Goal: Book appointment/travel/reservation

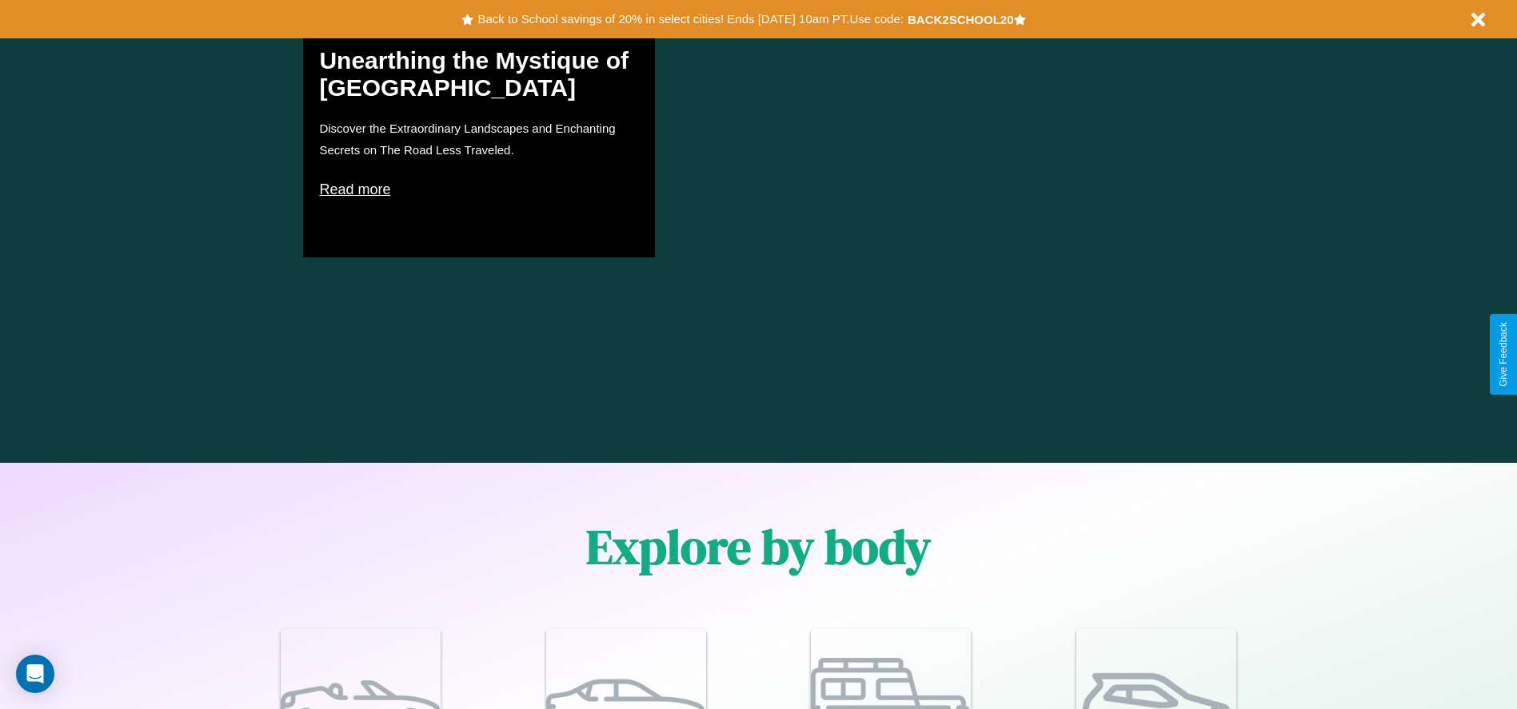
scroll to position [1396, 0]
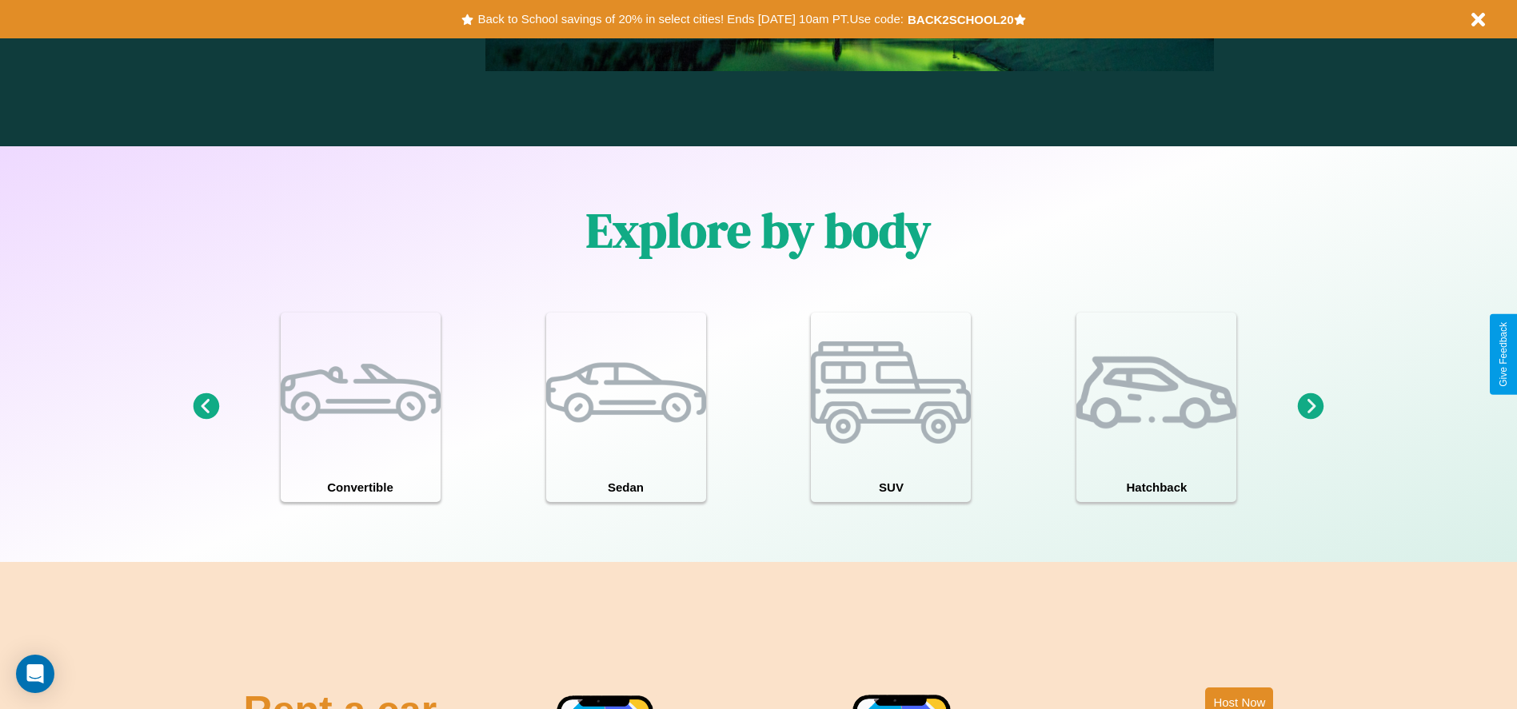
click at [206, 407] on icon at bounding box center [206, 407] width 26 height 26
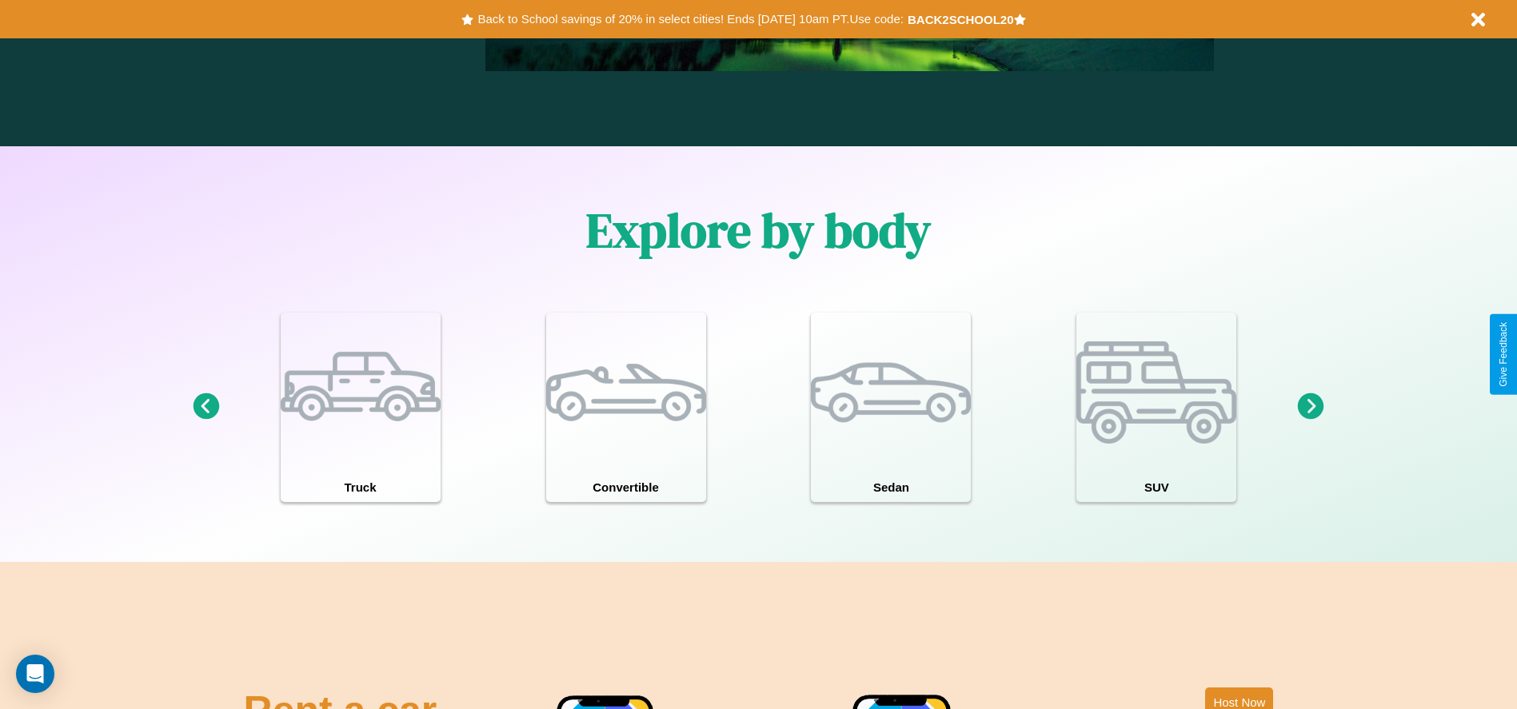
click at [1311, 407] on icon at bounding box center [1311, 407] width 26 height 26
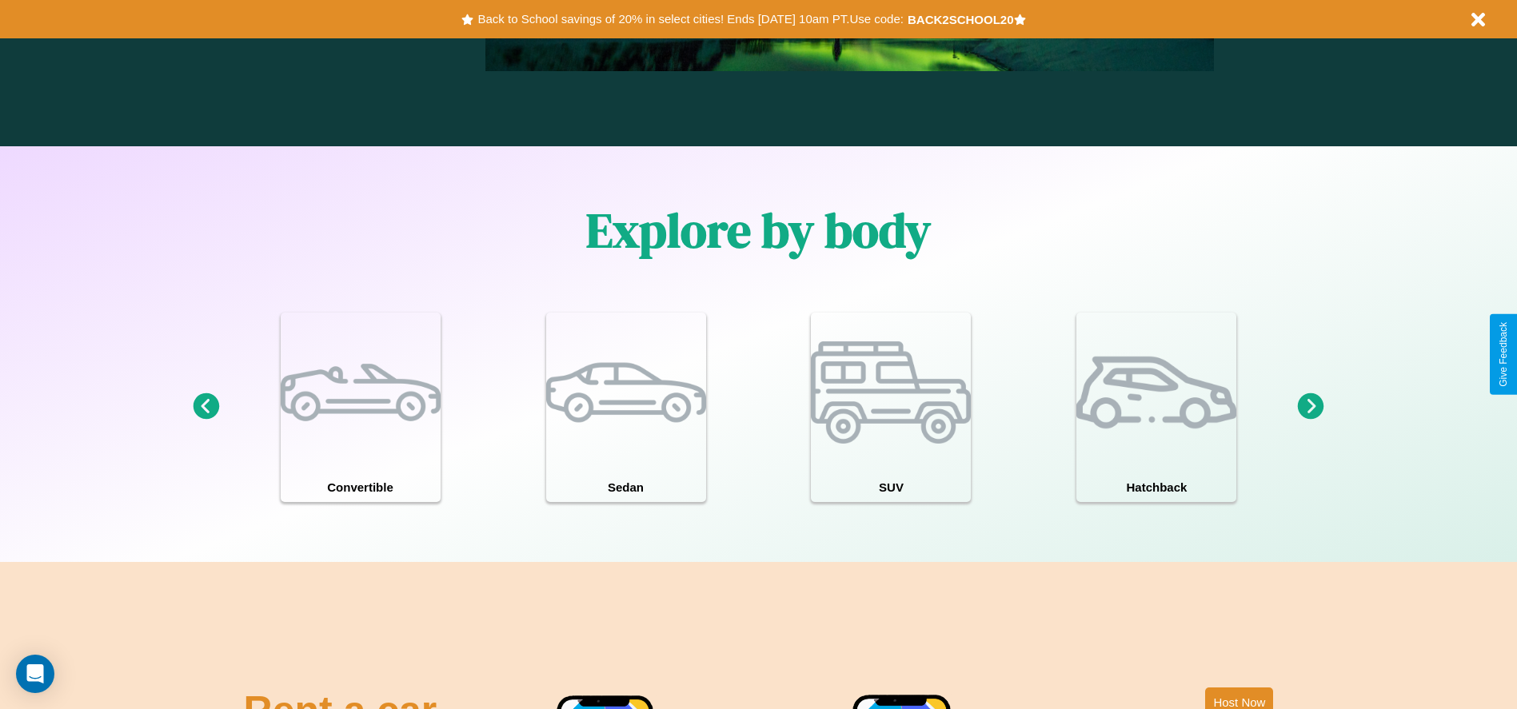
click at [206, 407] on icon at bounding box center [206, 407] width 26 height 26
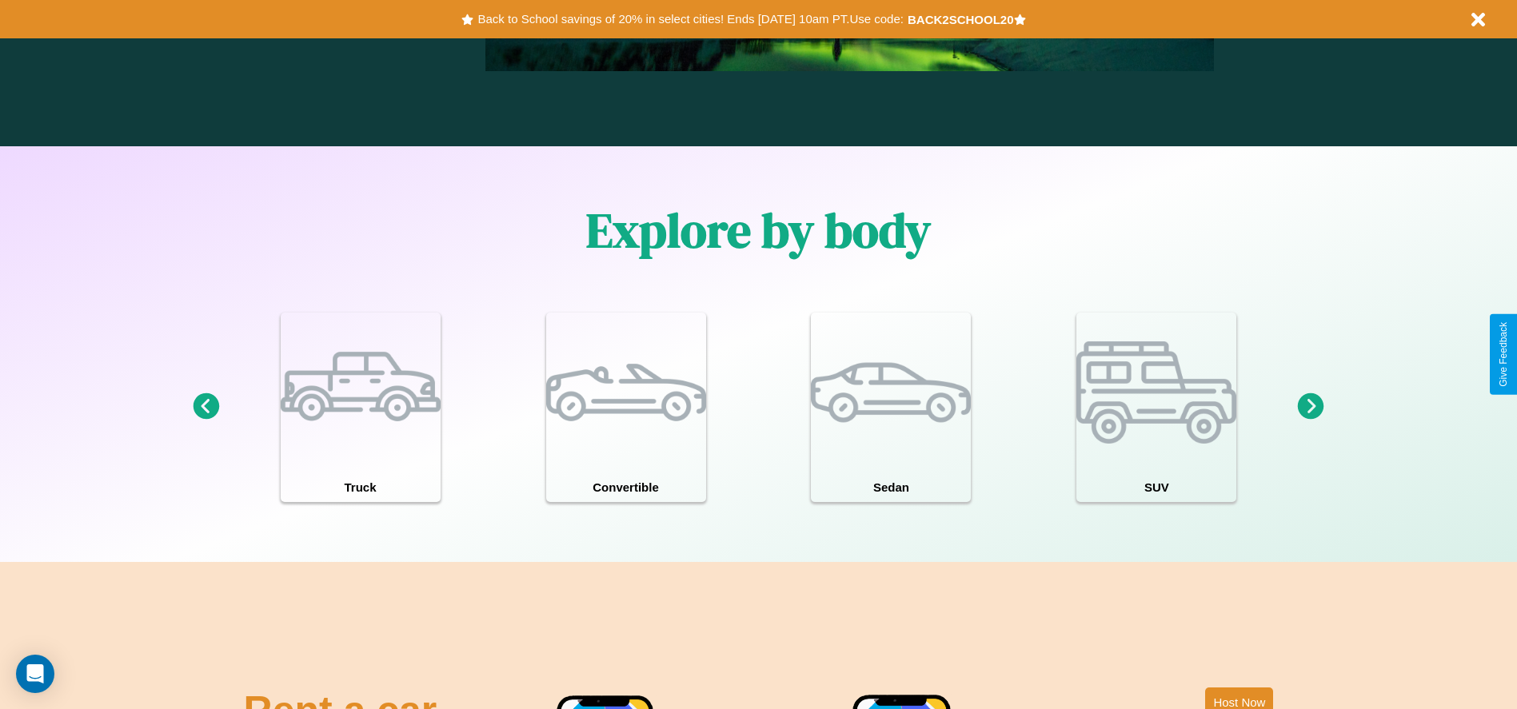
click at [1311, 407] on icon at bounding box center [1311, 407] width 26 height 26
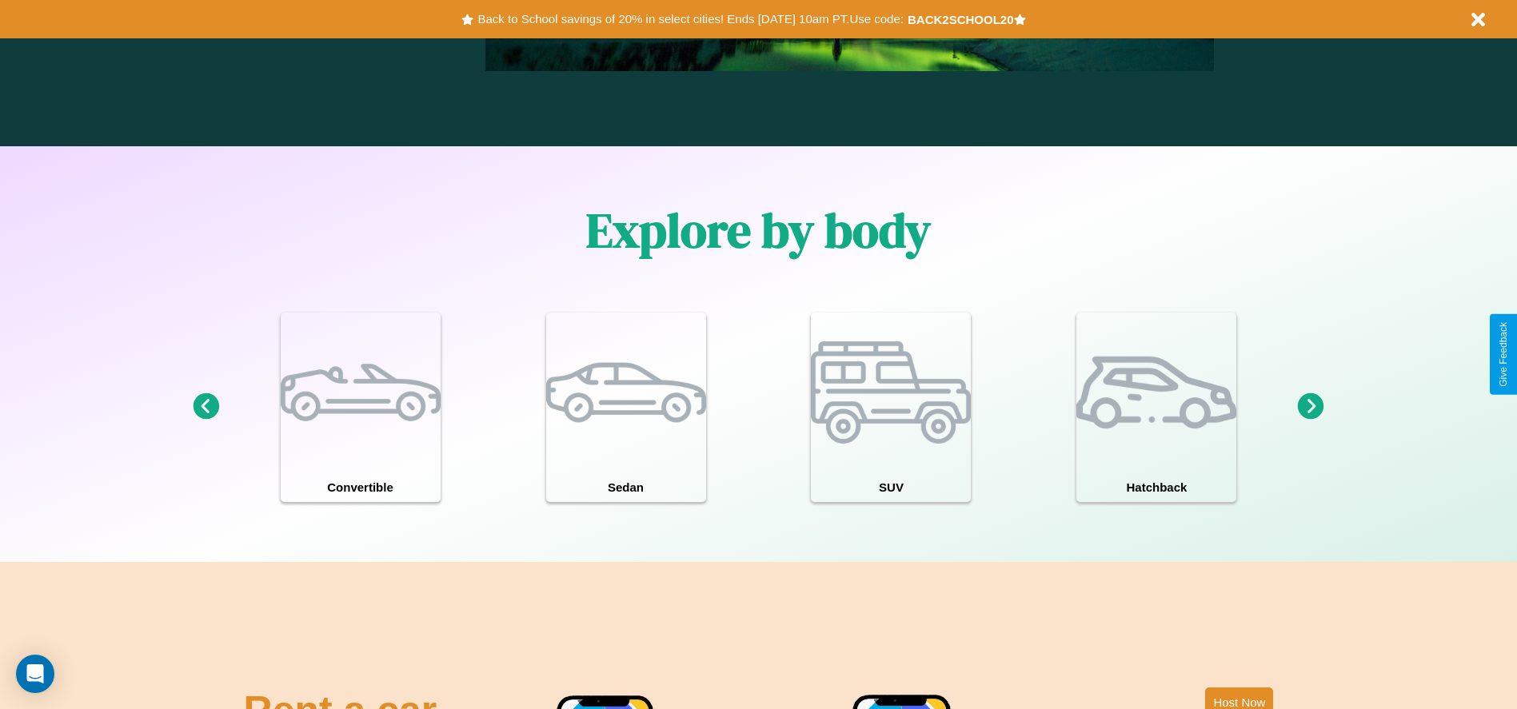
click at [206, 407] on icon at bounding box center [206, 407] width 26 height 26
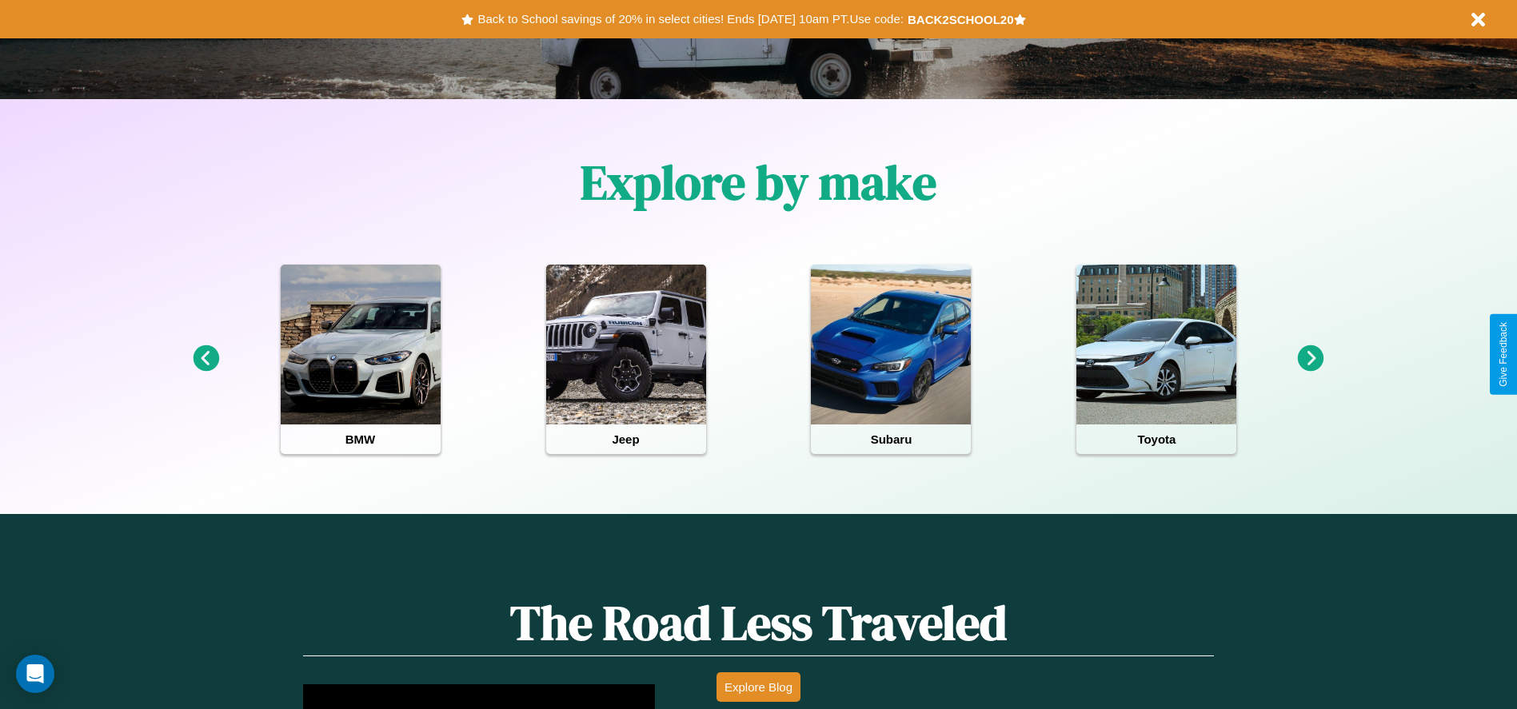
scroll to position [332, 0]
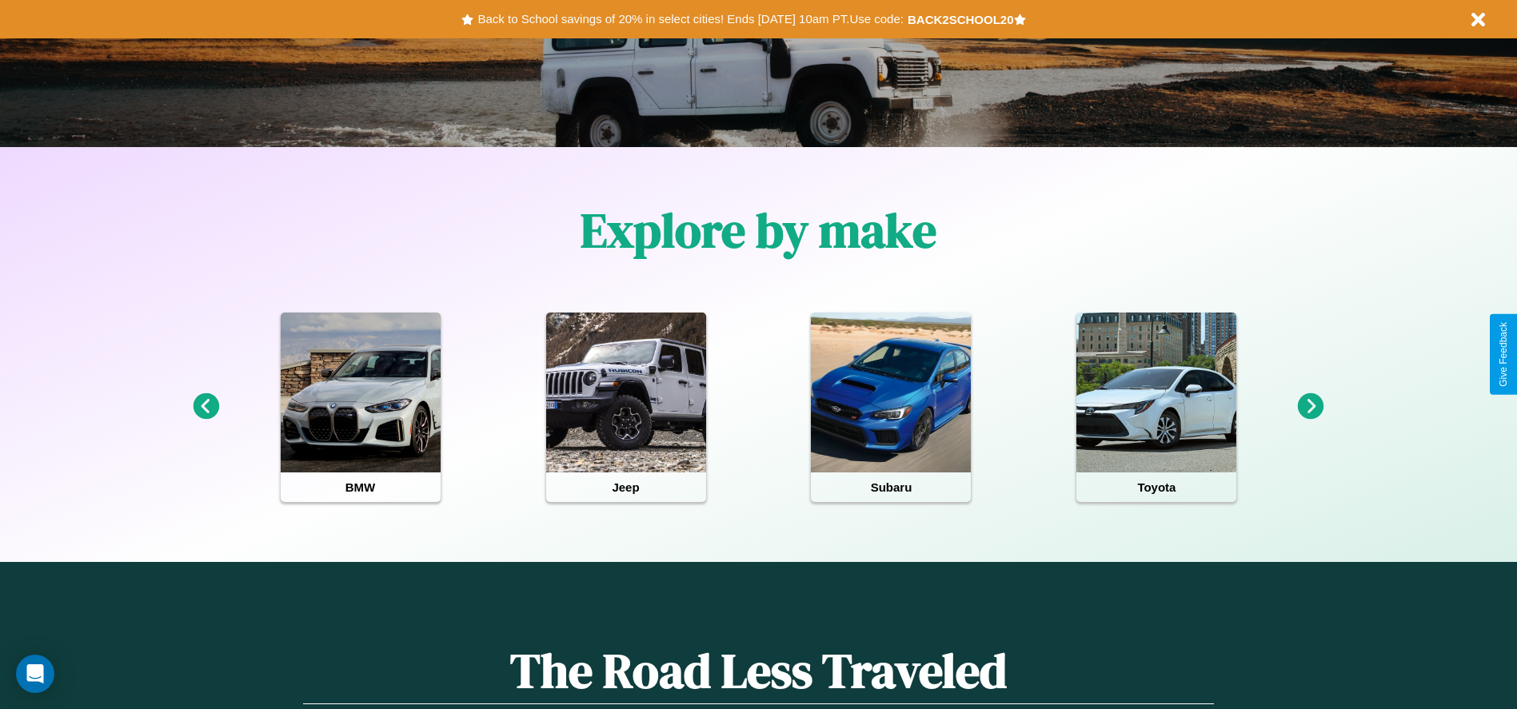
click at [206, 407] on icon at bounding box center [206, 407] width 26 height 26
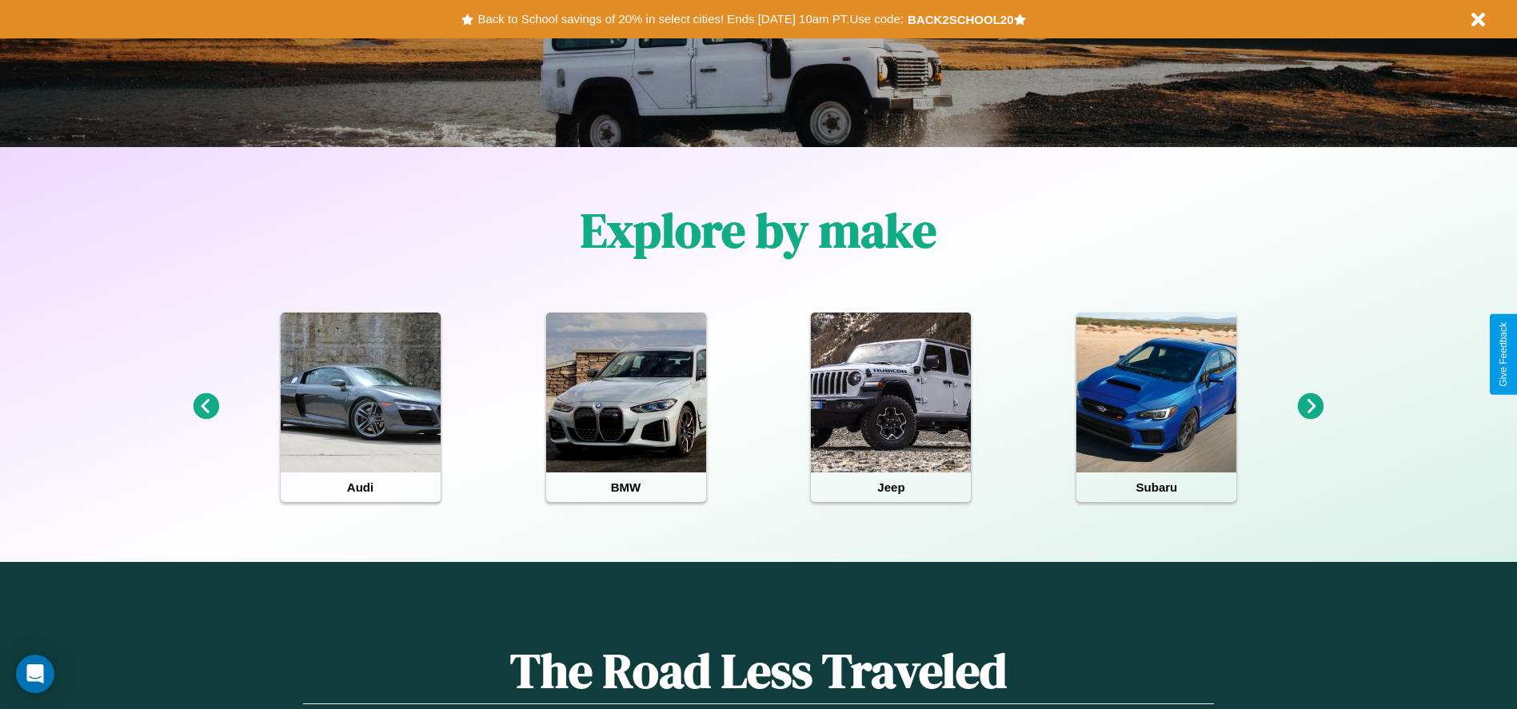
click at [1311, 407] on icon at bounding box center [1311, 407] width 26 height 26
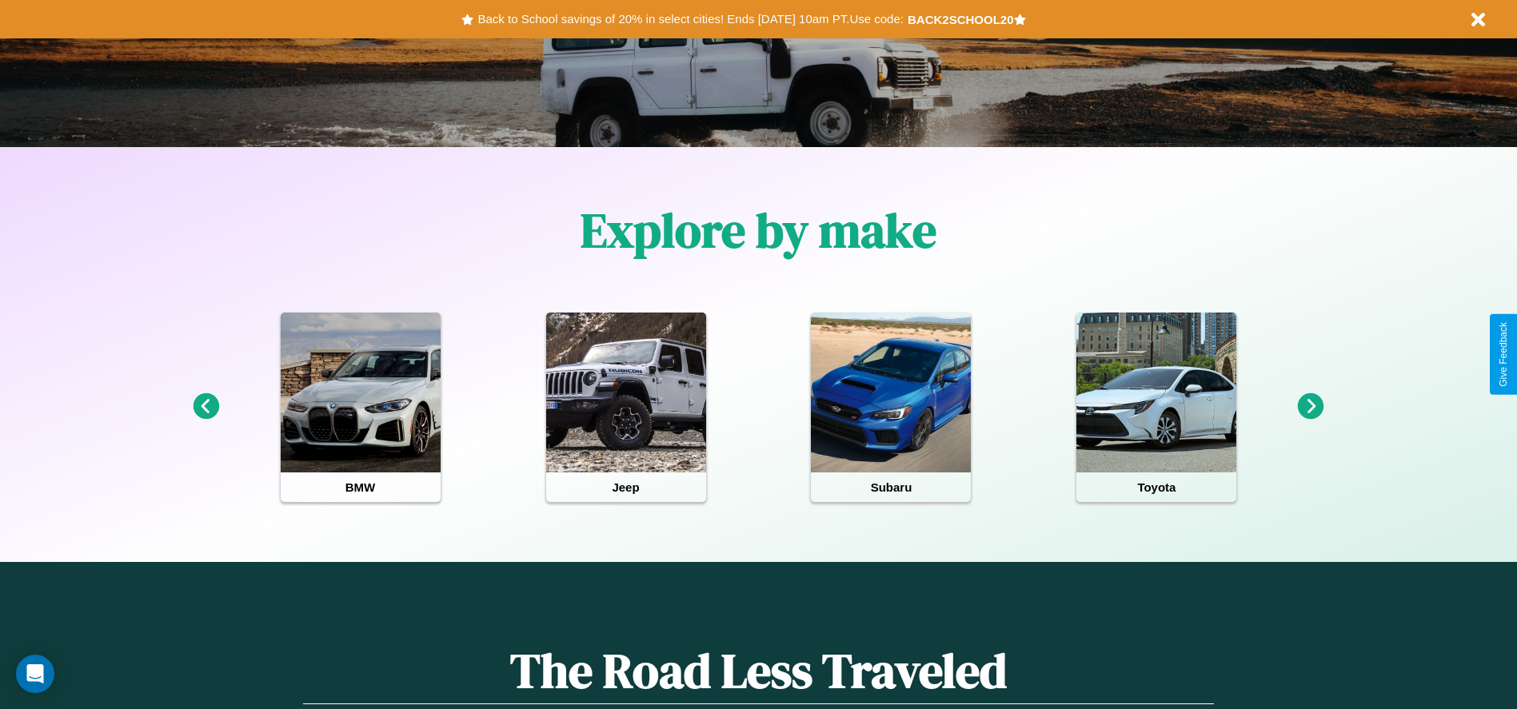
click at [206, 407] on icon at bounding box center [206, 407] width 26 height 26
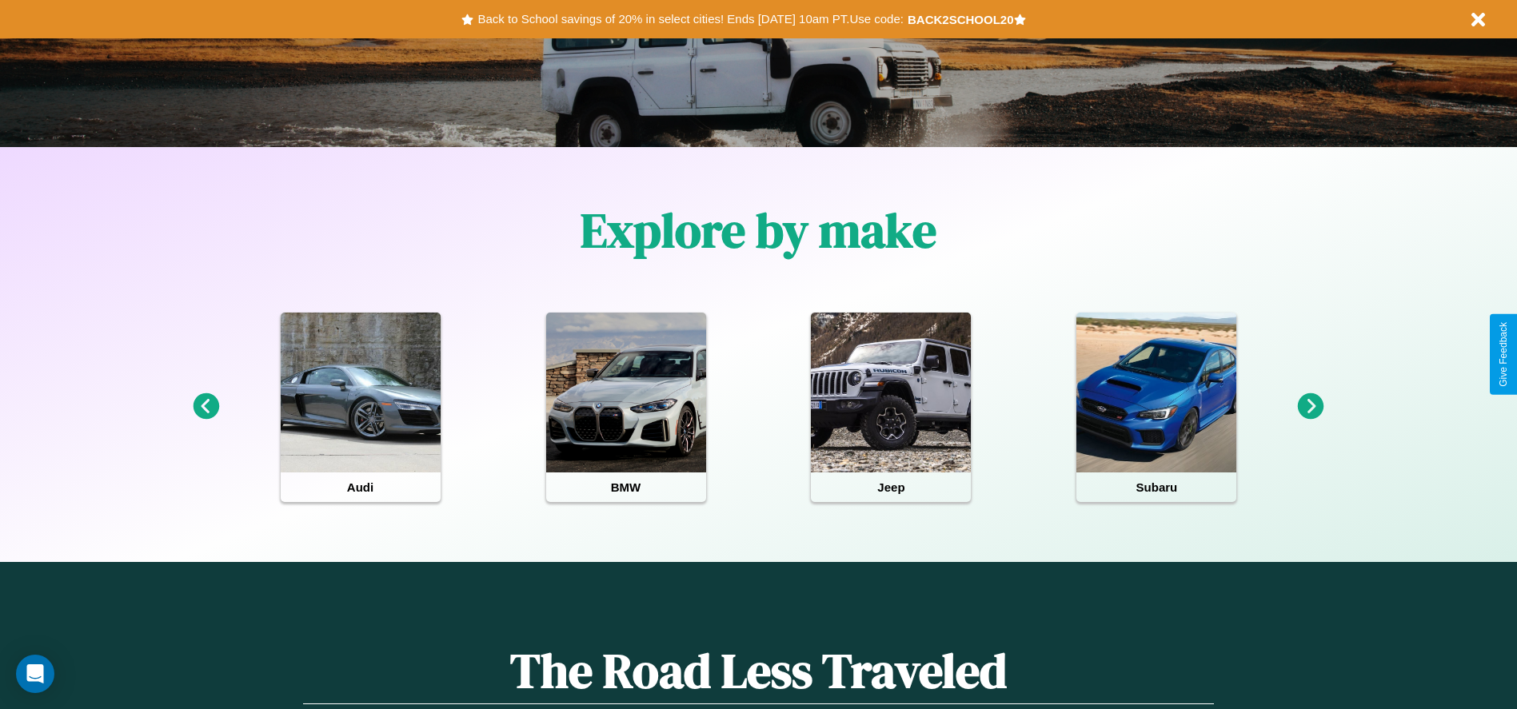
click at [1311, 407] on icon at bounding box center [1311, 407] width 26 height 26
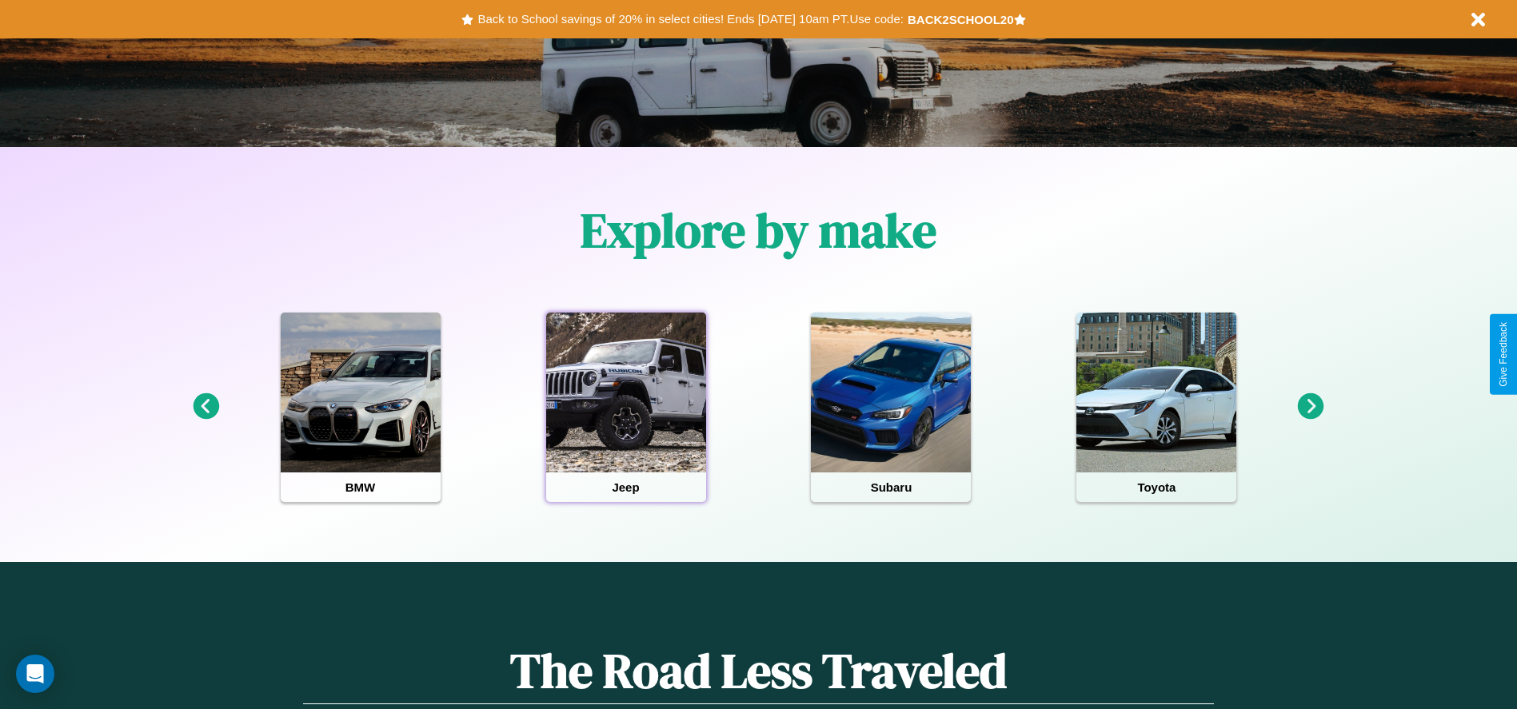
click at [625, 407] on div at bounding box center [626, 393] width 160 height 160
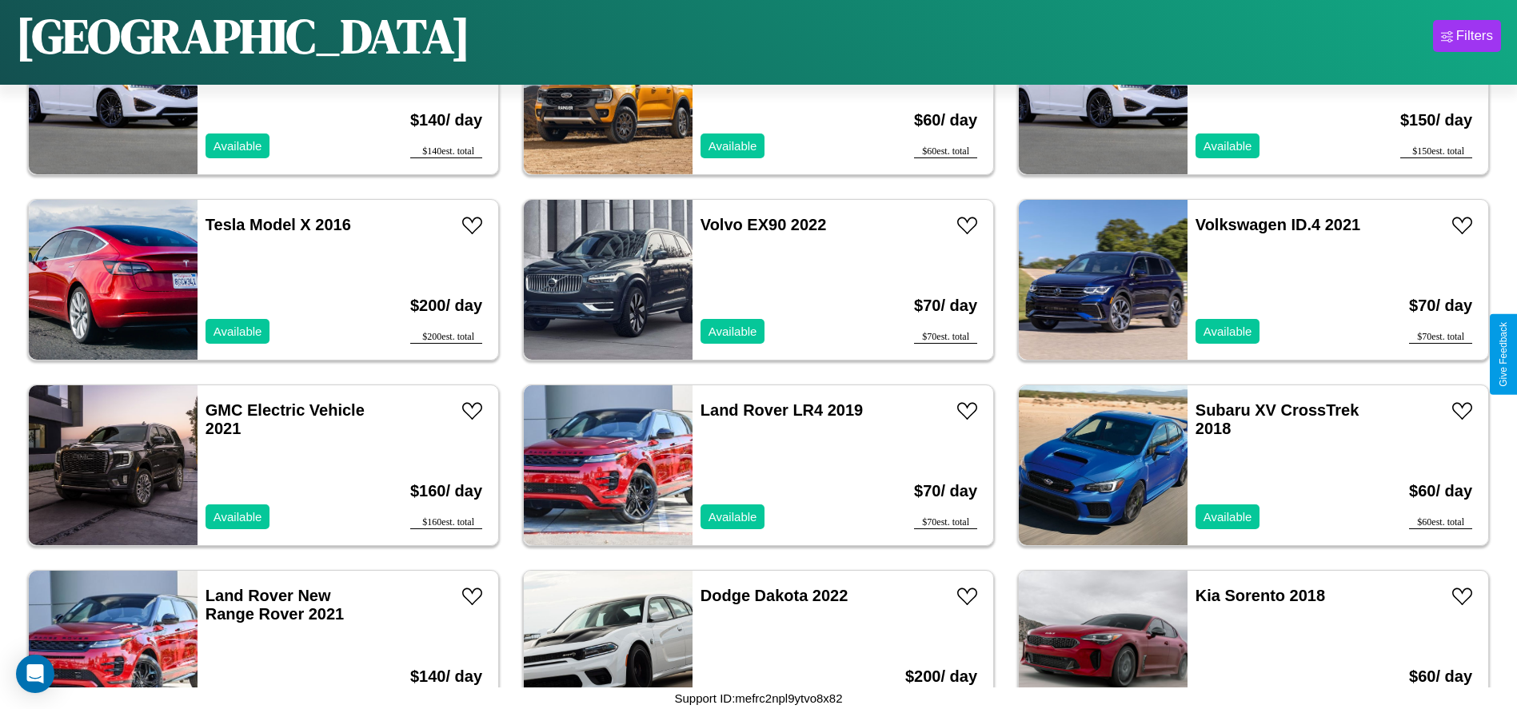
scroll to position [7044, 0]
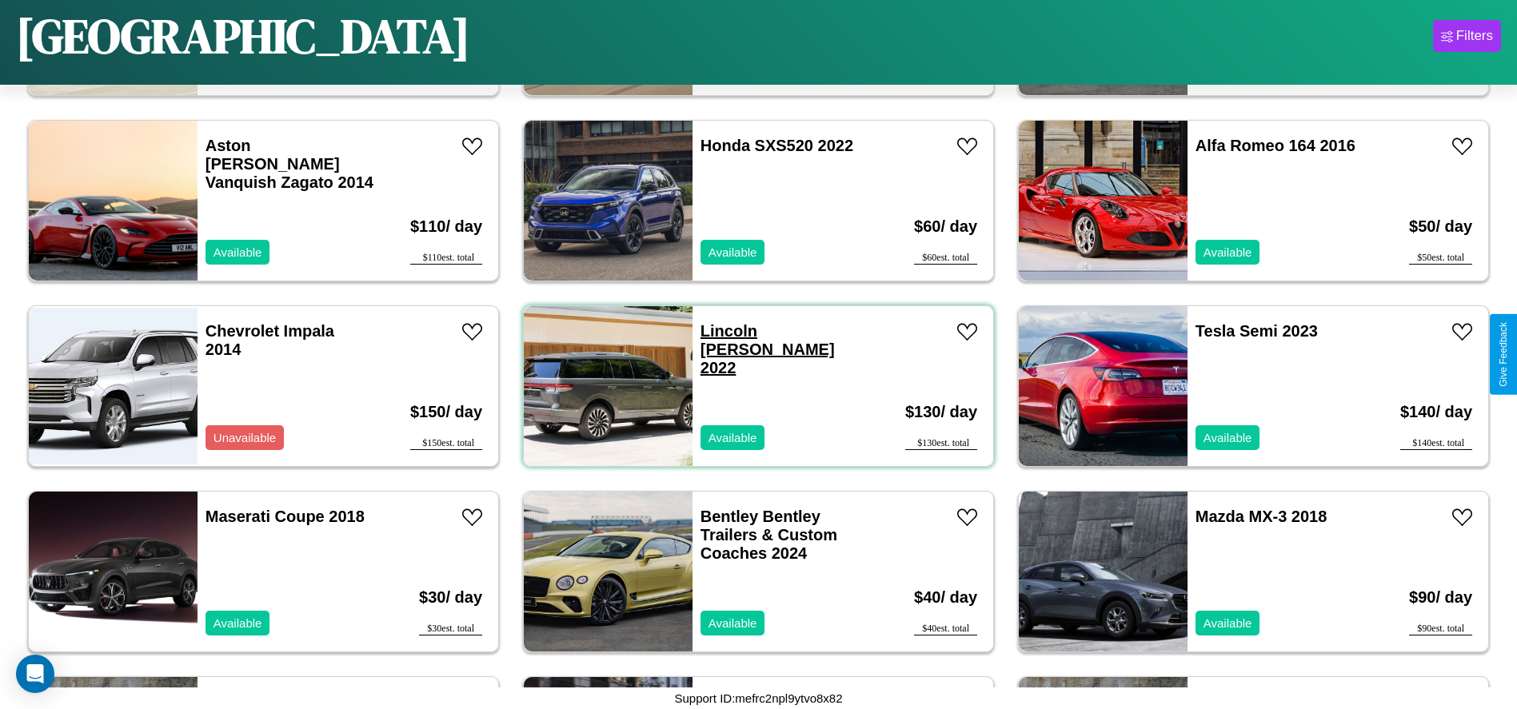
click at [723, 331] on link "[PERSON_NAME] 2022" at bounding box center [768, 349] width 134 height 54
